Goal: Transaction & Acquisition: Purchase product/service

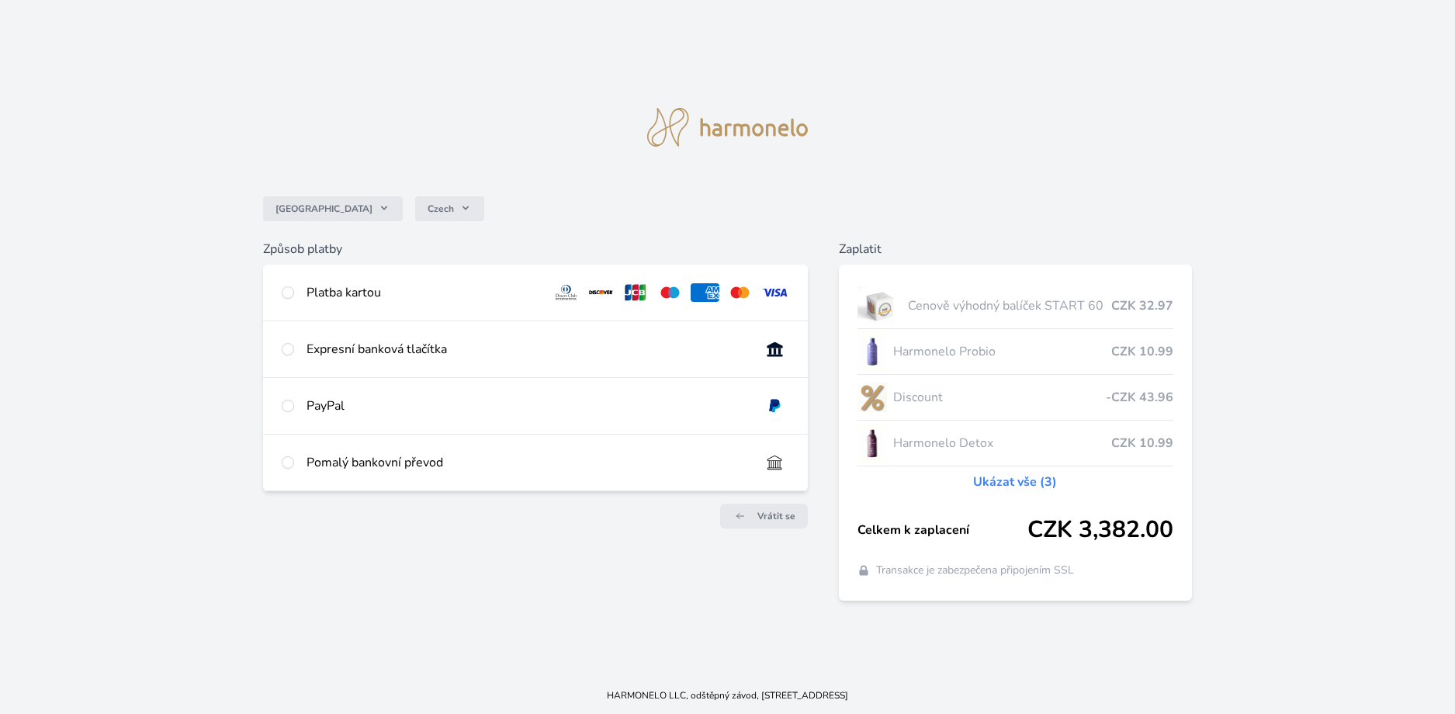
click at [365, 296] on div "Platba kartou" at bounding box center [423, 292] width 233 height 19
radio input "true"
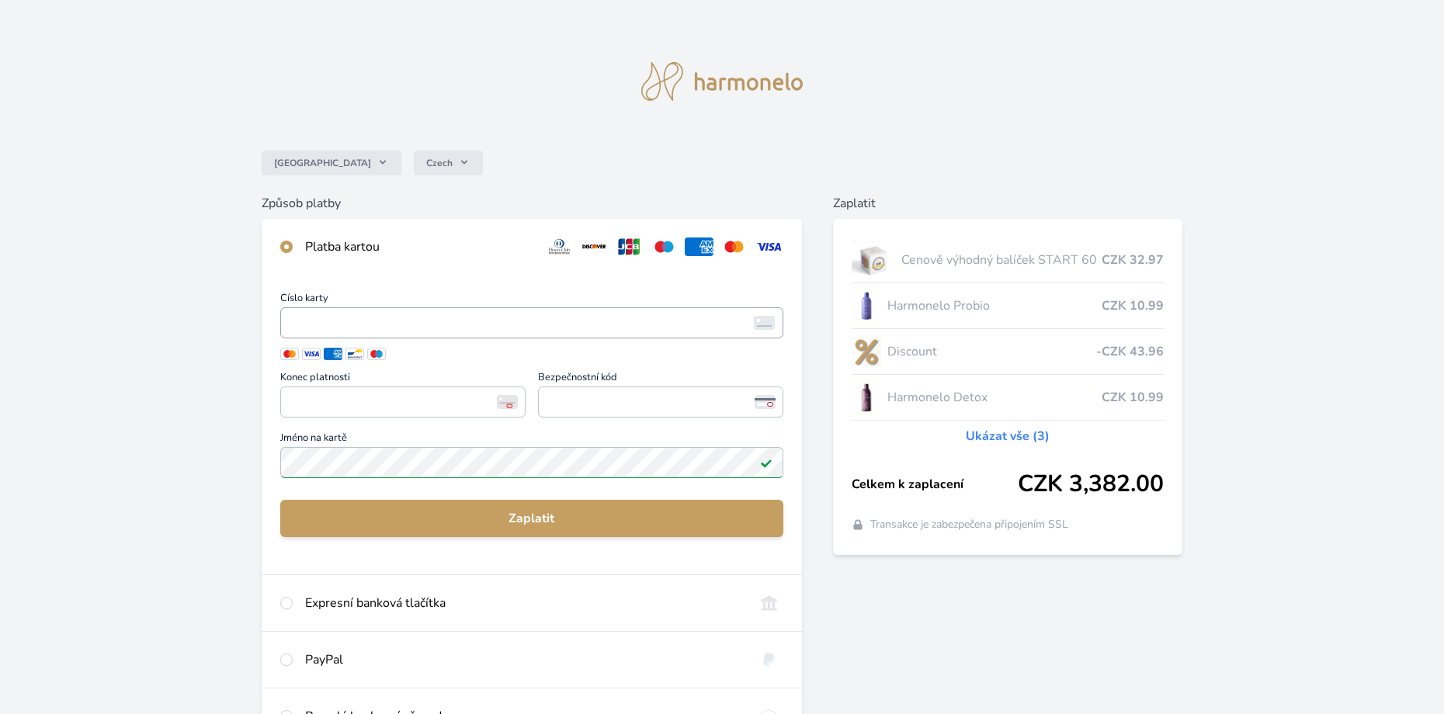
click at [357, 334] on span "<p>Your browser does not support iframes.</p>" at bounding box center [531, 322] width 503 height 31
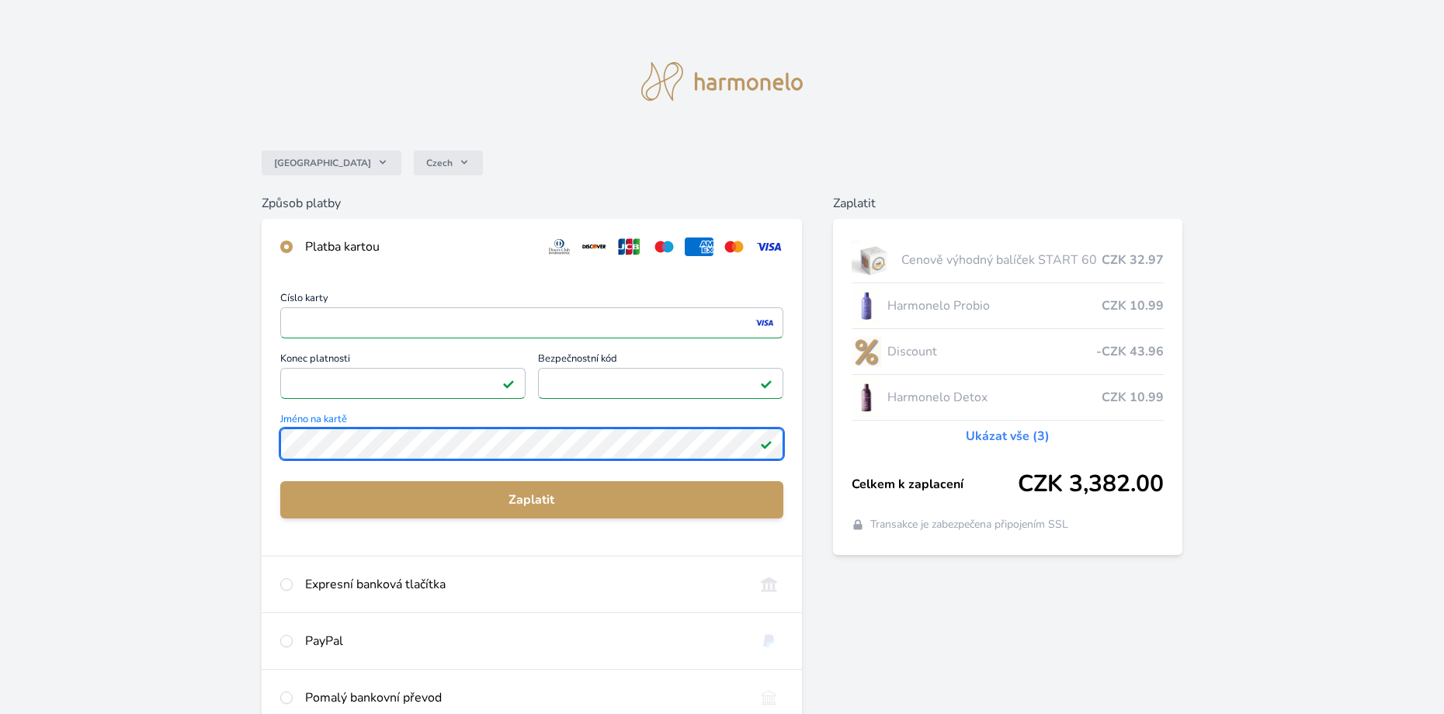
click at [244, 443] on div "Česko Czech Způsob platby Platba kartou Číslo karty <p>Your browser does not su…" at bounding box center [722, 403] width 1444 height 807
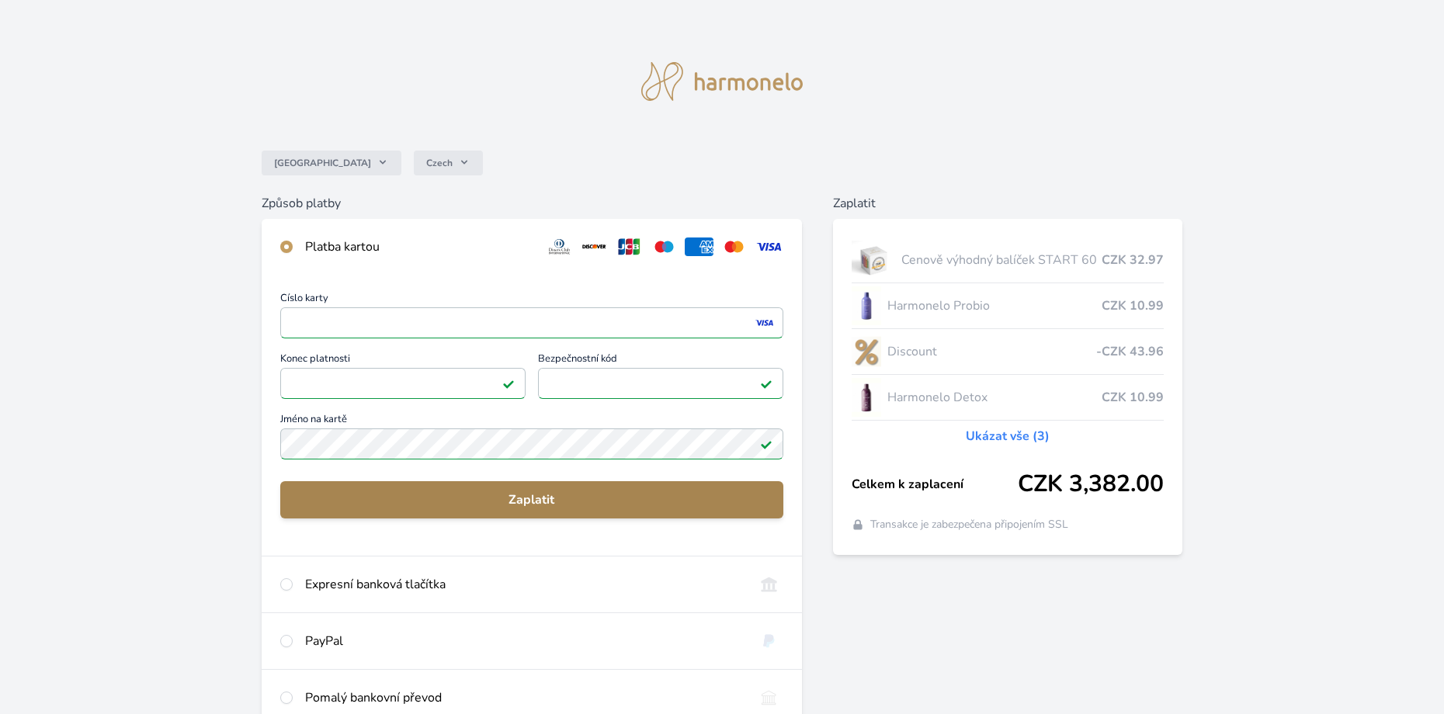
click at [521, 505] on span "Zaplatit" at bounding box center [532, 500] width 478 height 19
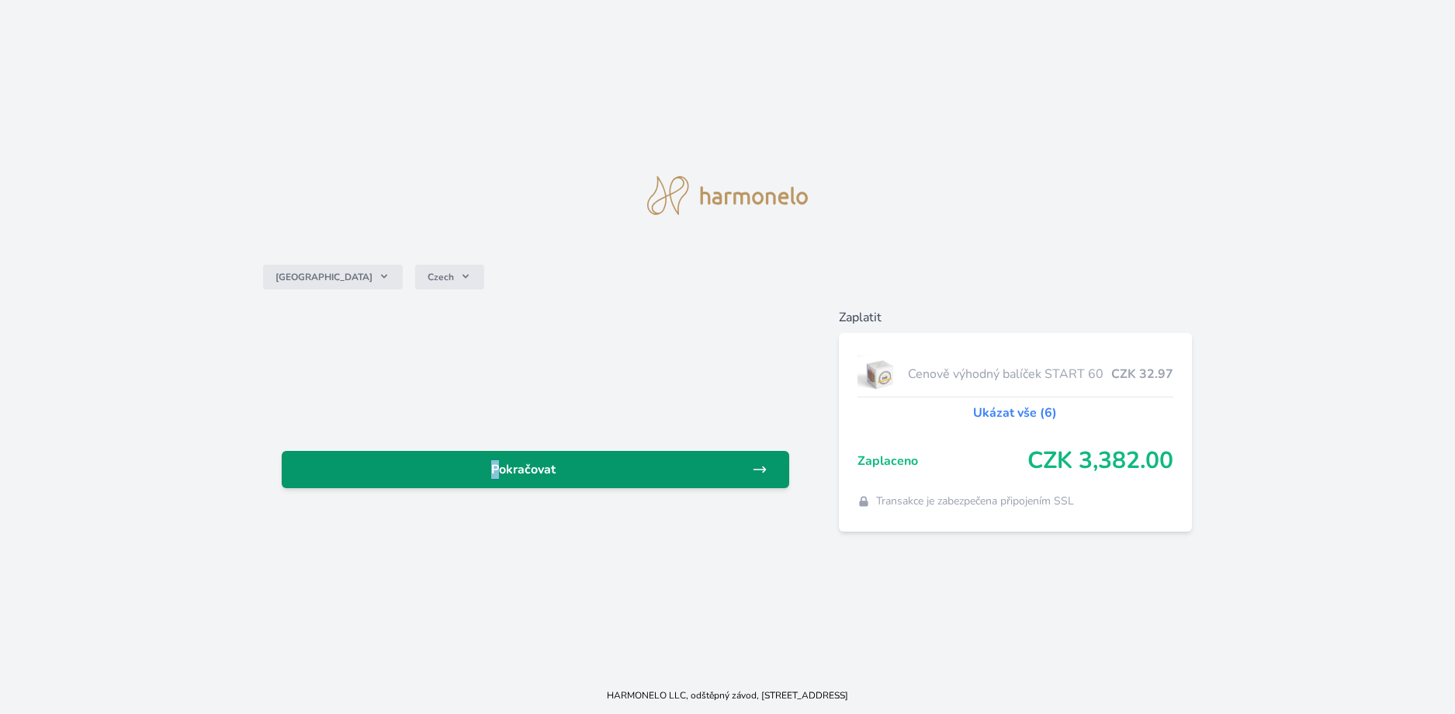
click at [458, 486] on link "Pokračovat" at bounding box center [536, 469] width 508 height 37
